Goal: Find specific page/section: Find specific page/section

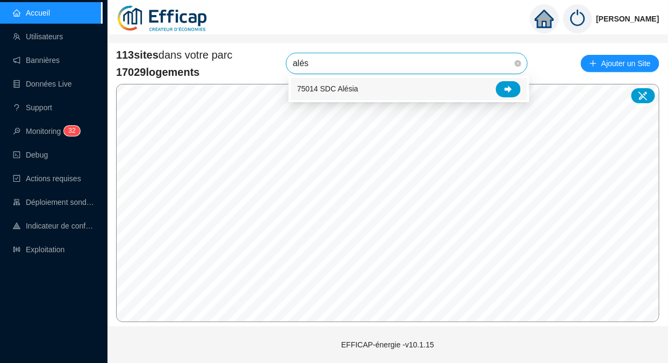
type input "alési"
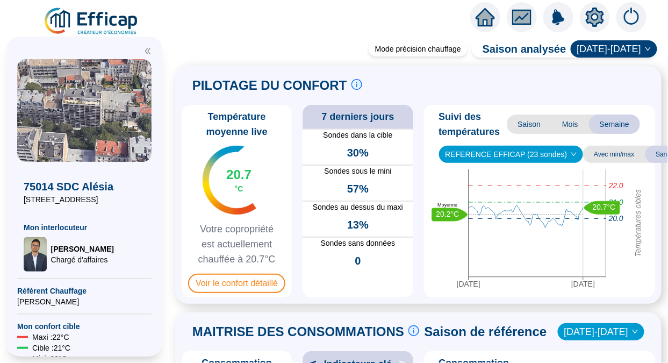
click at [236, 282] on span "Voir le confort détaillé" at bounding box center [236, 283] width 97 height 19
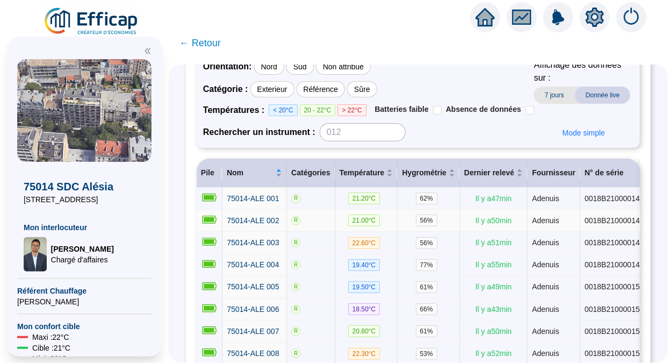
scroll to position [95, 0]
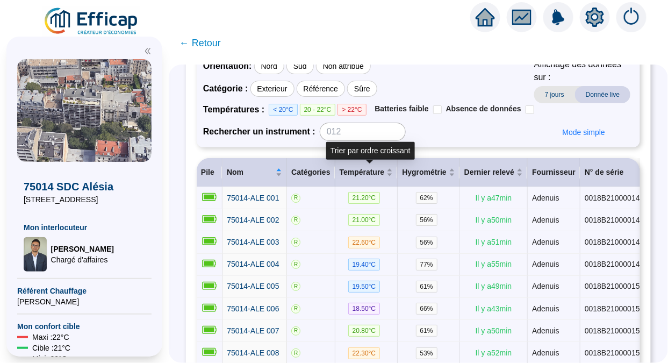
click at [362, 175] on span "Température" at bounding box center [362, 172] width 45 height 11
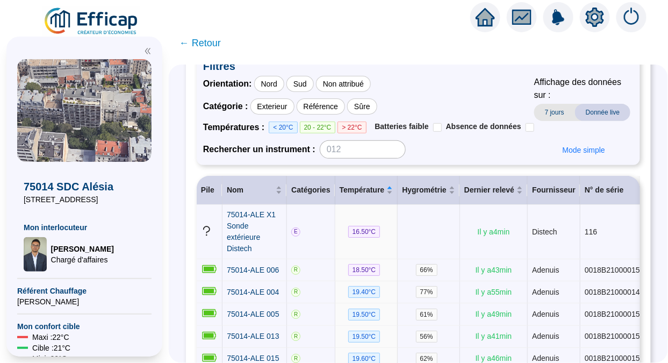
scroll to position [0, 0]
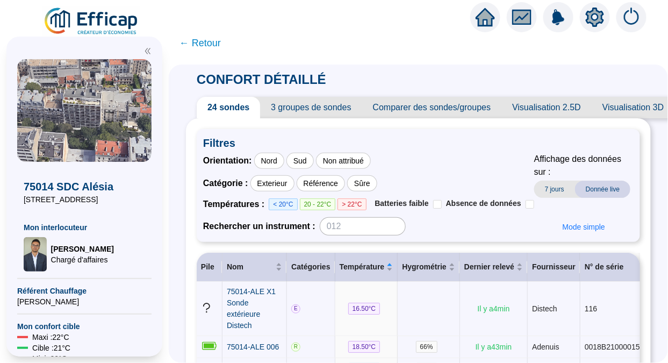
click at [202, 48] on span "← Retour" at bounding box center [200, 42] width 41 height 15
click at [197, 42] on div "← Retour CONFORT DÉTAILLÉ 24 sondes 3 groupes de sondes Comparer des sondes/gro…" at bounding box center [418, 196] width 499 height 333
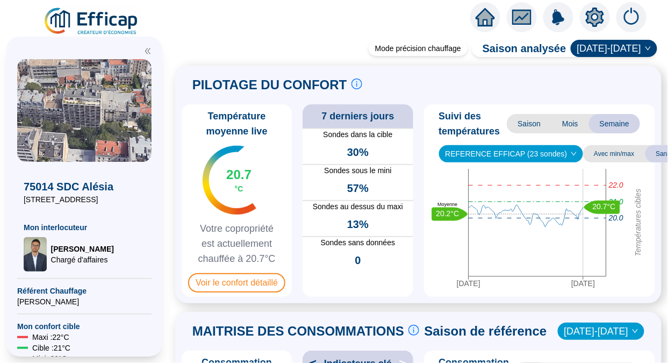
click at [117, 22] on img at bounding box center [91, 21] width 97 height 30
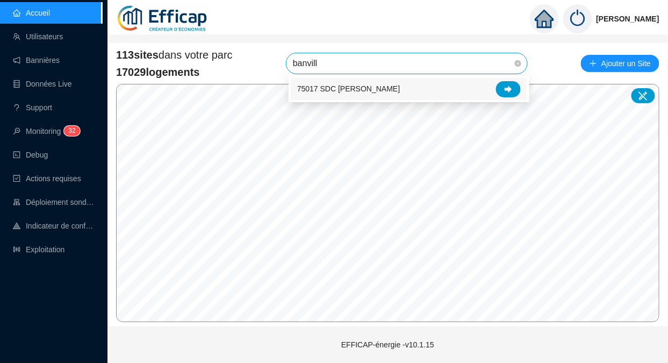
type input "banville"
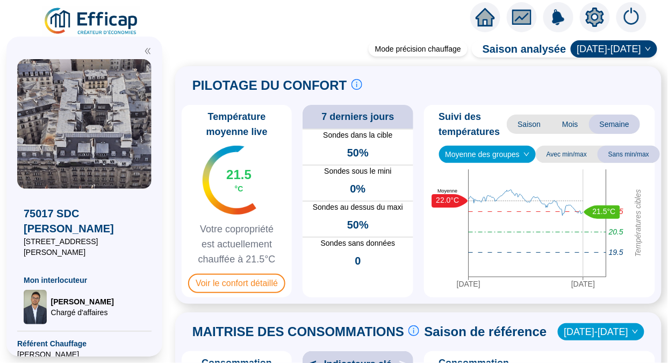
click at [263, 290] on span "Voir le confort détaillé" at bounding box center [236, 283] width 97 height 19
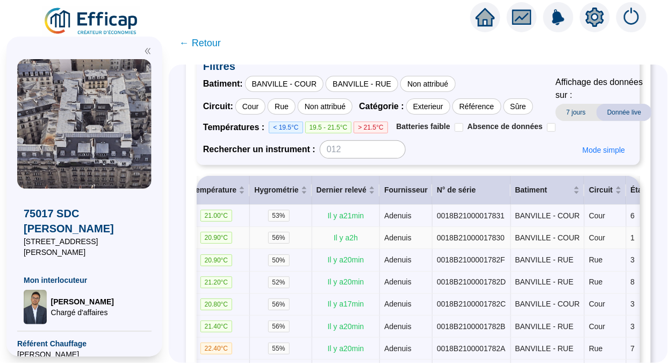
scroll to position [0, 151]
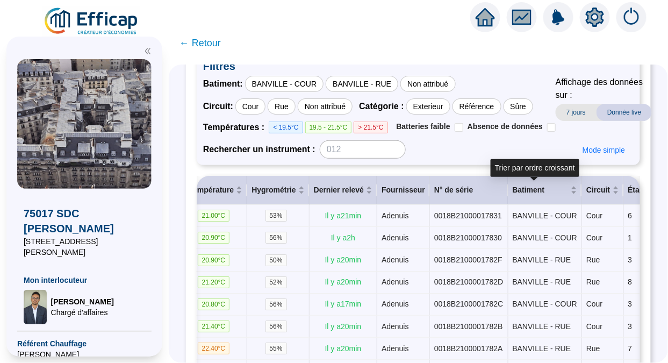
click at [516, 188] on span "Batiment" at bounding box center [541, 189] width 56 height 11
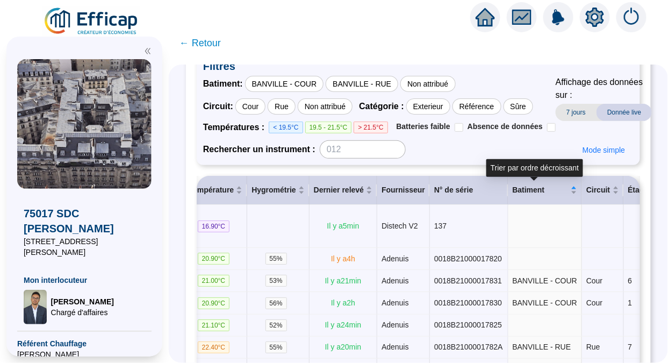
click at [516, 188] on span "Batiment" at bounding box center [541, 189] width 56 height 11
click at [562, 191] on div "Batiment" at bounding box center [545, 189] width 65 height 11
click at [308, 80] on div "BANVILLE - COUR" at bounding box center [284, 84] width 79 height 16
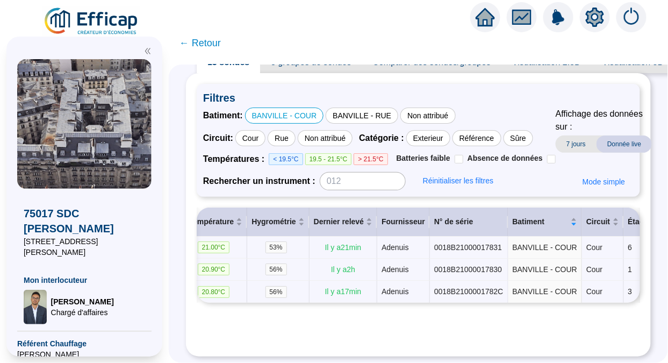
scroll to position [57, 0]
click at [287, 130] on div "Rue" at bounding box center [282, 138] width 28 height 16
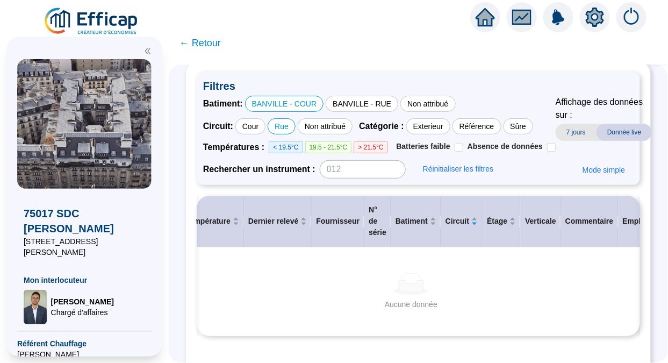
scroll to position [77, 0]
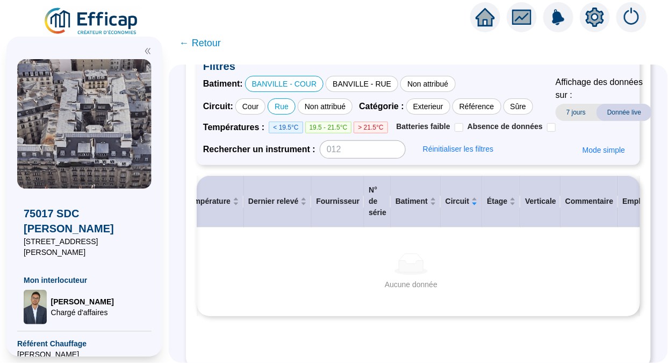
click at [261, 110] on div "Cour" at bounding box center [250, 106] width 30 height 16
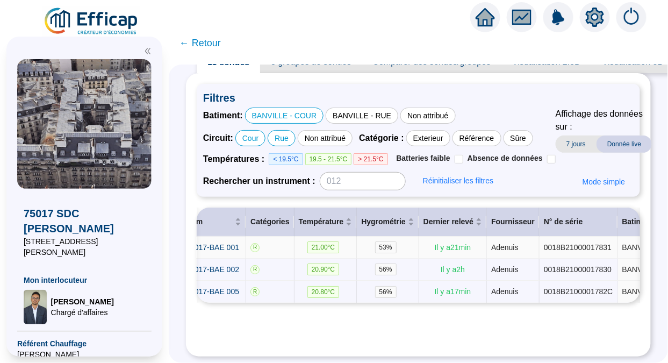
scroll to position [0, 0]
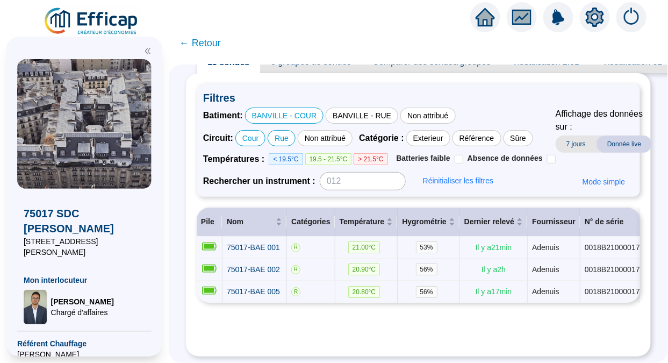
click at [362, 108] on div "BANVILLE - RUE" at bounding box center [362, 116] width 73 height 16
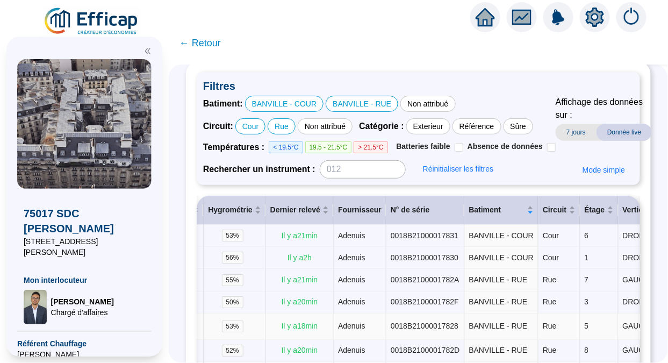
scroll to position [0, 195]
click at [512, 209] on div "Batiment" at bounding box center [501, 209] width 65 height 11
click at [517, 209] on div "Batiment" at bounding box center [501, 209] width 65 height 11
click at [493, 204] on div "Batiment" at bounding box center [501, 209] width 65 height 11
click at [361, 104] on div "BANVILLE - RUE" at bounding box center [362, 104] width 73 height 16
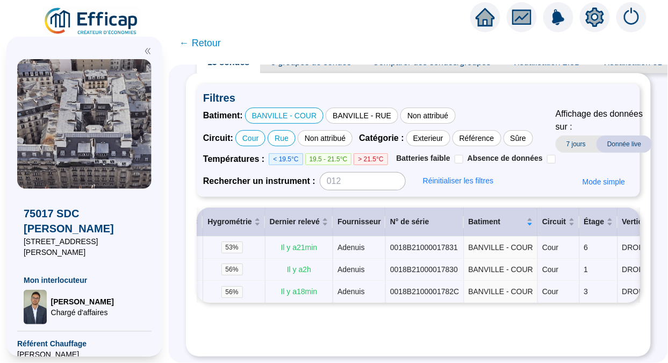
click at [336, 130] on div "Non attribué" at bounding box center [325, 138] width 55 height 16
click at [435, 108] on div "Non attribué" at bounding box center [427, 116] width 55 height 16
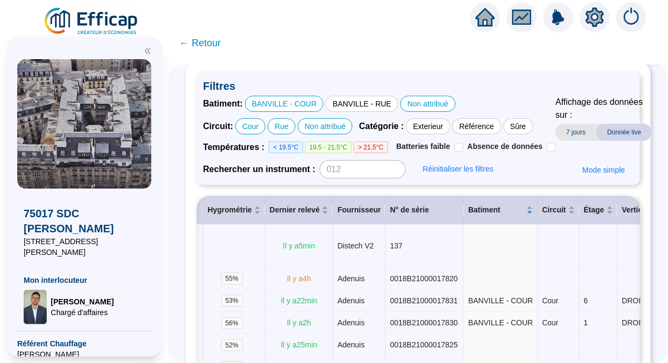
click at [410, 96] on div "Non attribué" at bounding box center [427, 104] width 55 height 16
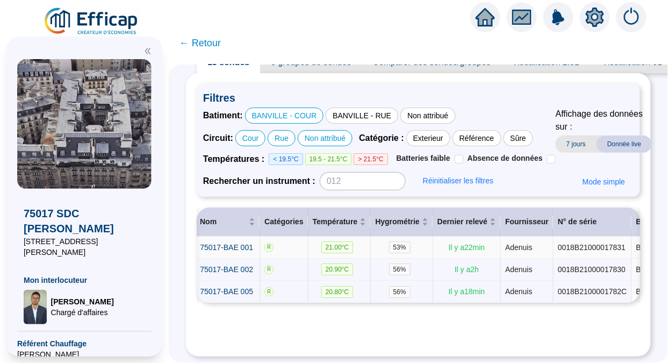
scroll to position [0, 27]
click at [358, 108] on div "BANVILLE - RUE" at bounding box center [362, 116] width 73 height 16
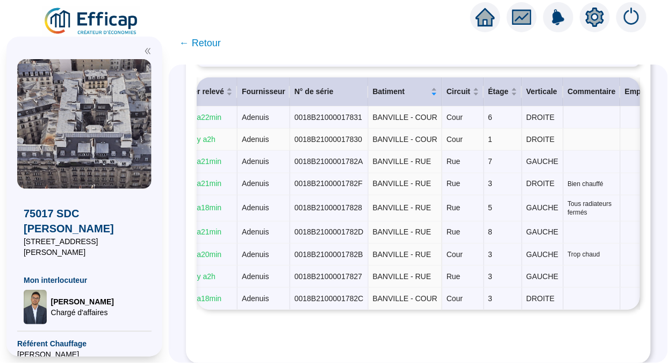
scroll to position [0, 291]
click at [446, 94] on span "Circuit" at bounding box center [458, 91] width 24 height 11
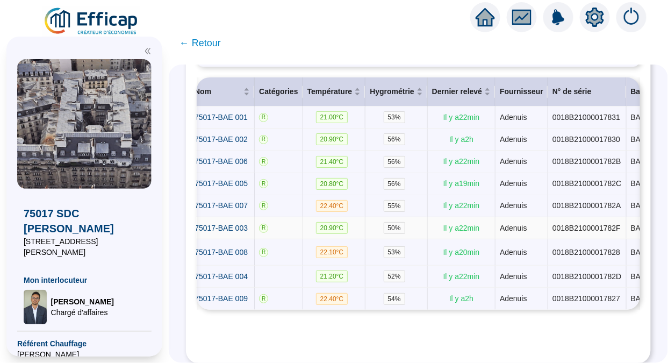
scroll to position [0, 32]
